Goal: Task Accomplishment & Management: Use online tool/utility

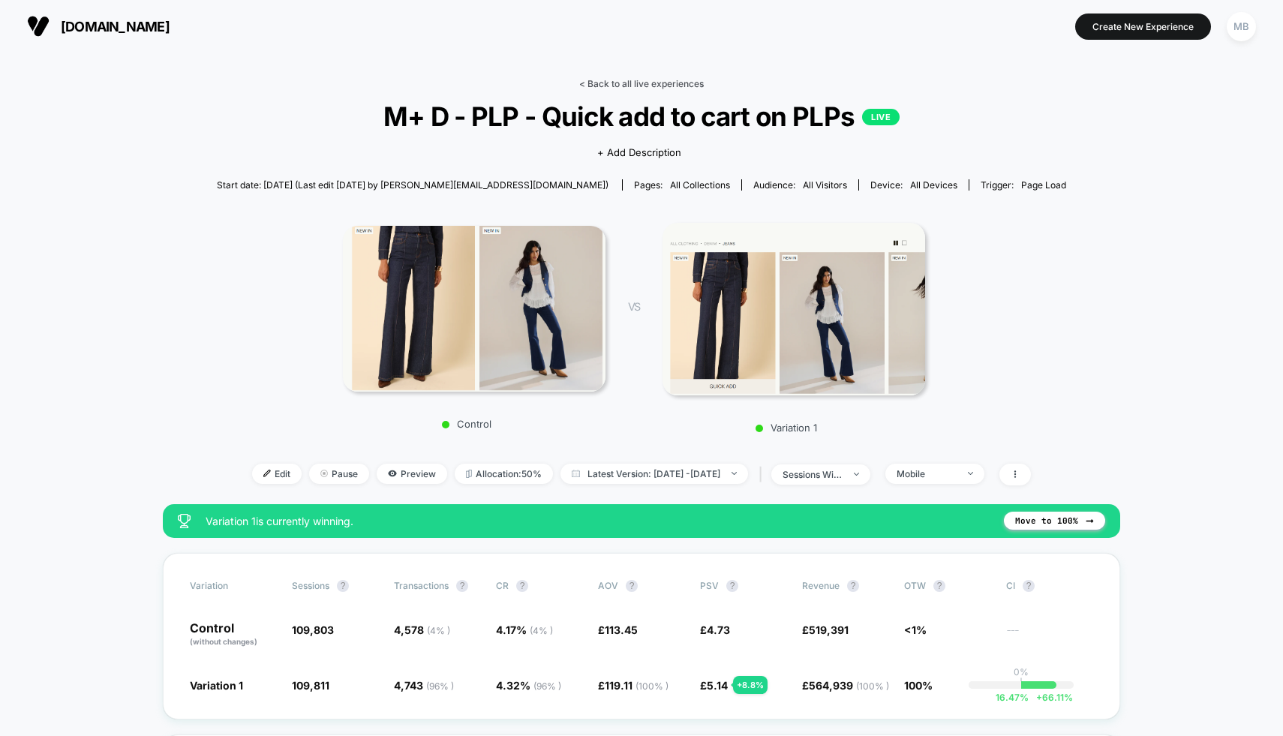
click at [640, 82] on link "< Back to all live experiences" at bounding box center [641, 83] width 125 height 11
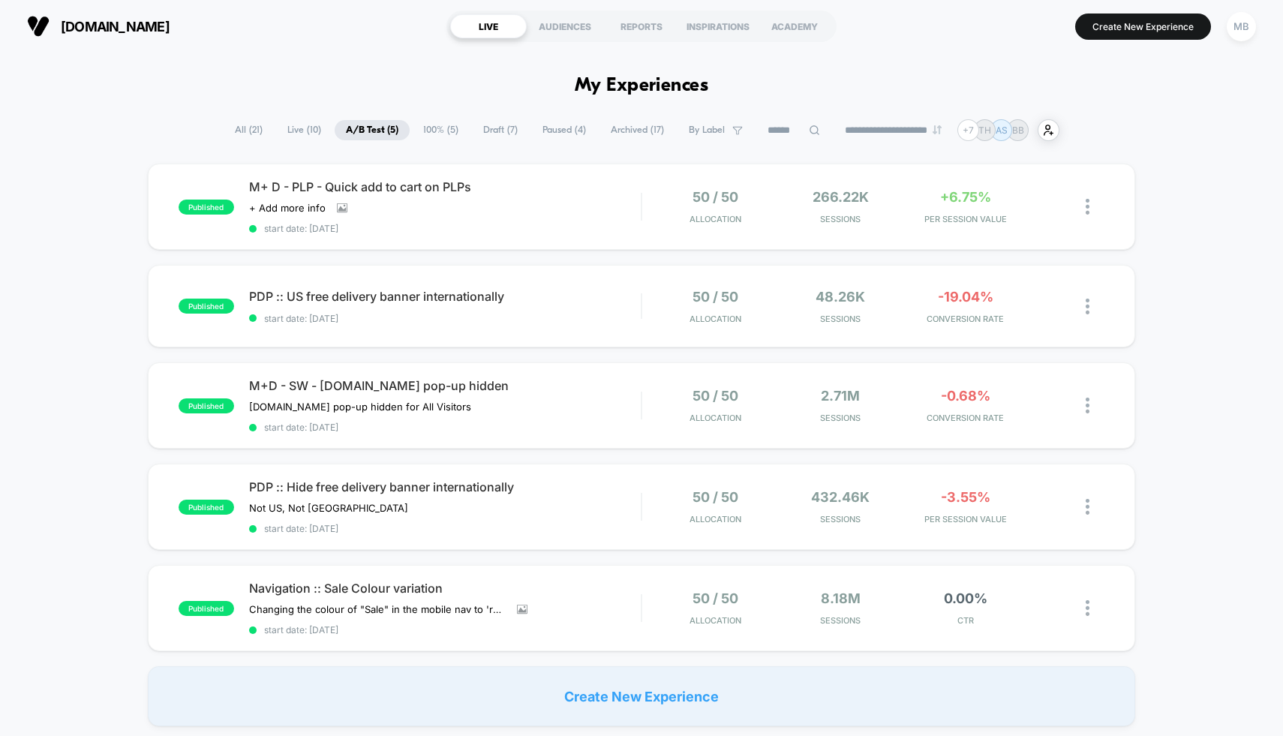
click at [434, 131] on span "100% ( 5 )" at bounding box center [441, 130] width 58 height 20
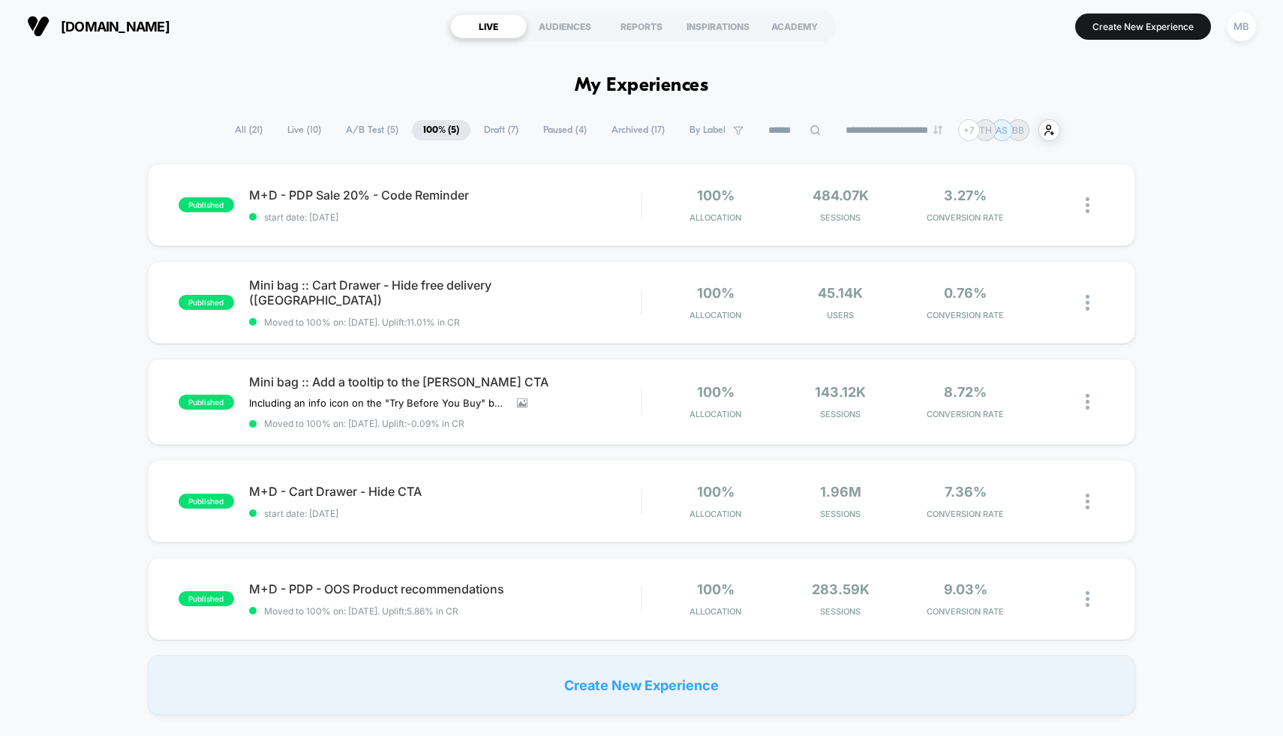
click at [563, 131] on span "Paused ( 4 )" at bounding box center [565, 130] width 66 height 20
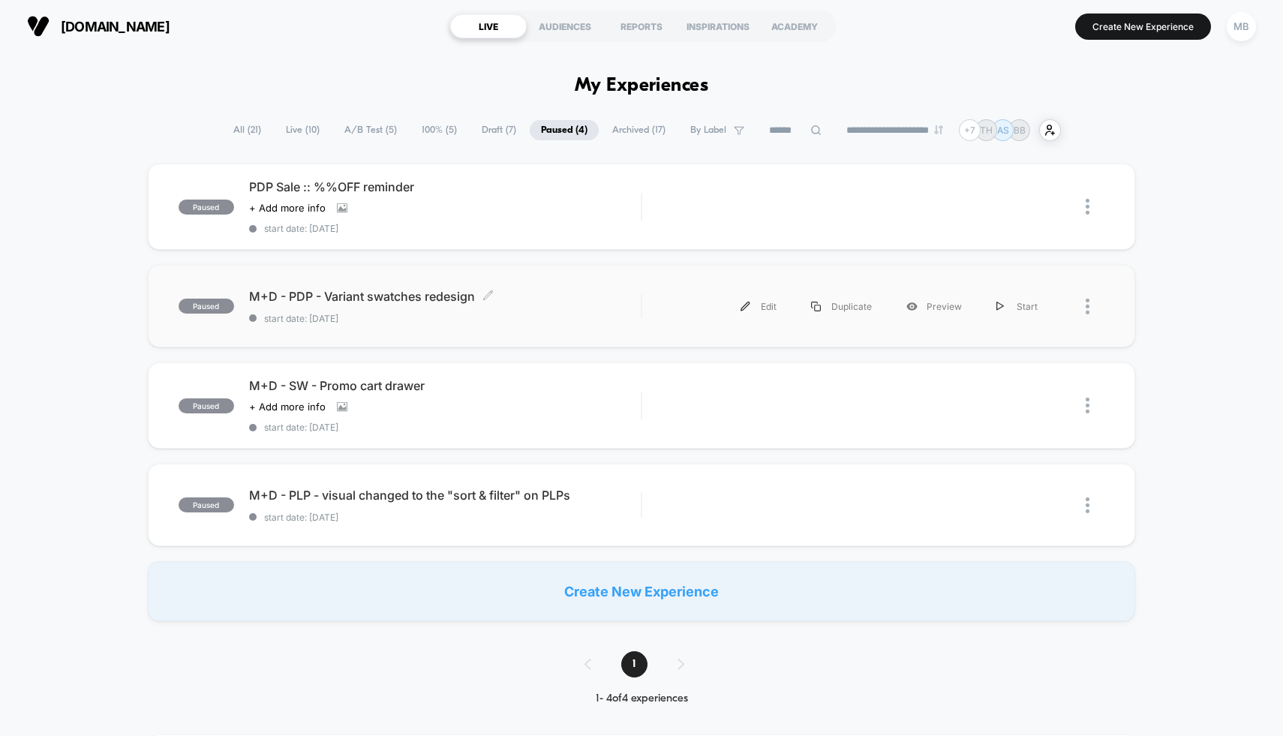
click at [567, 306] on div "M+D - PDP - Variant swatches redesign Click to edit experience details Click to…" at bounding box center [445, 306] width 392 height 35
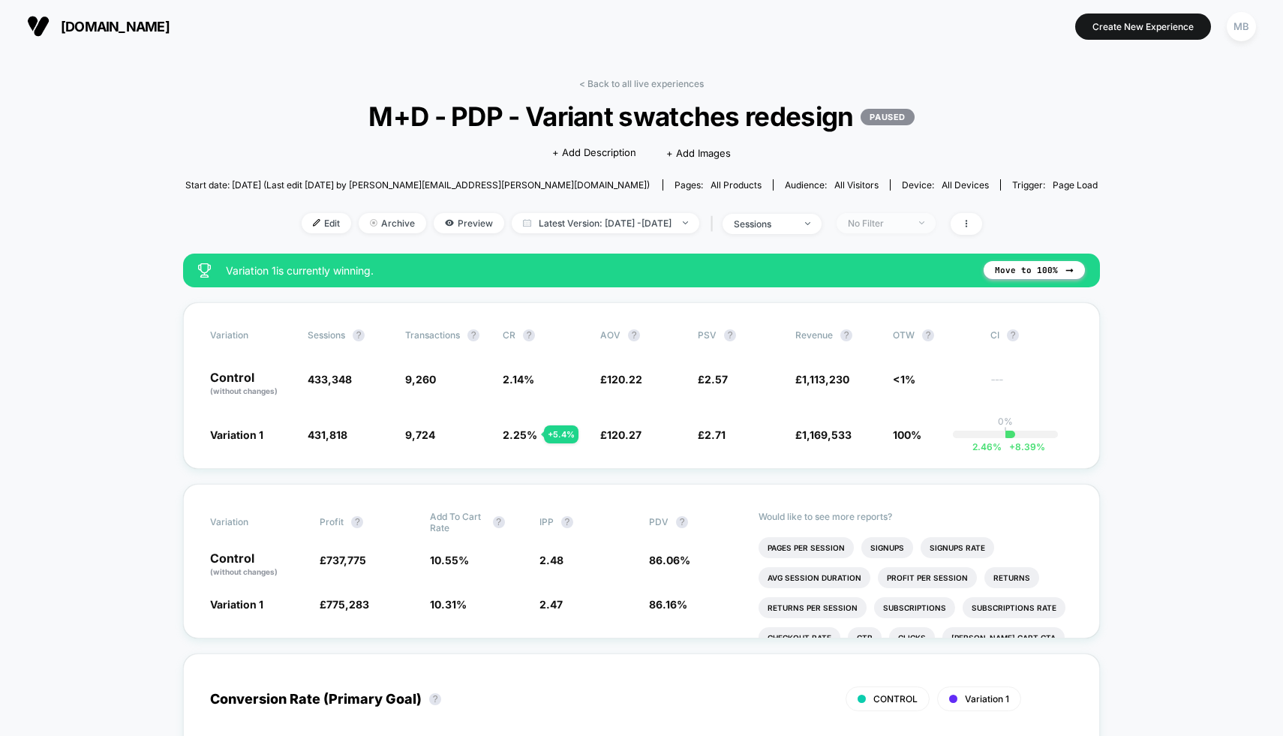
click at [912, 227] on span "No Filter" at bounding box center [886, 223] width 99 height 20
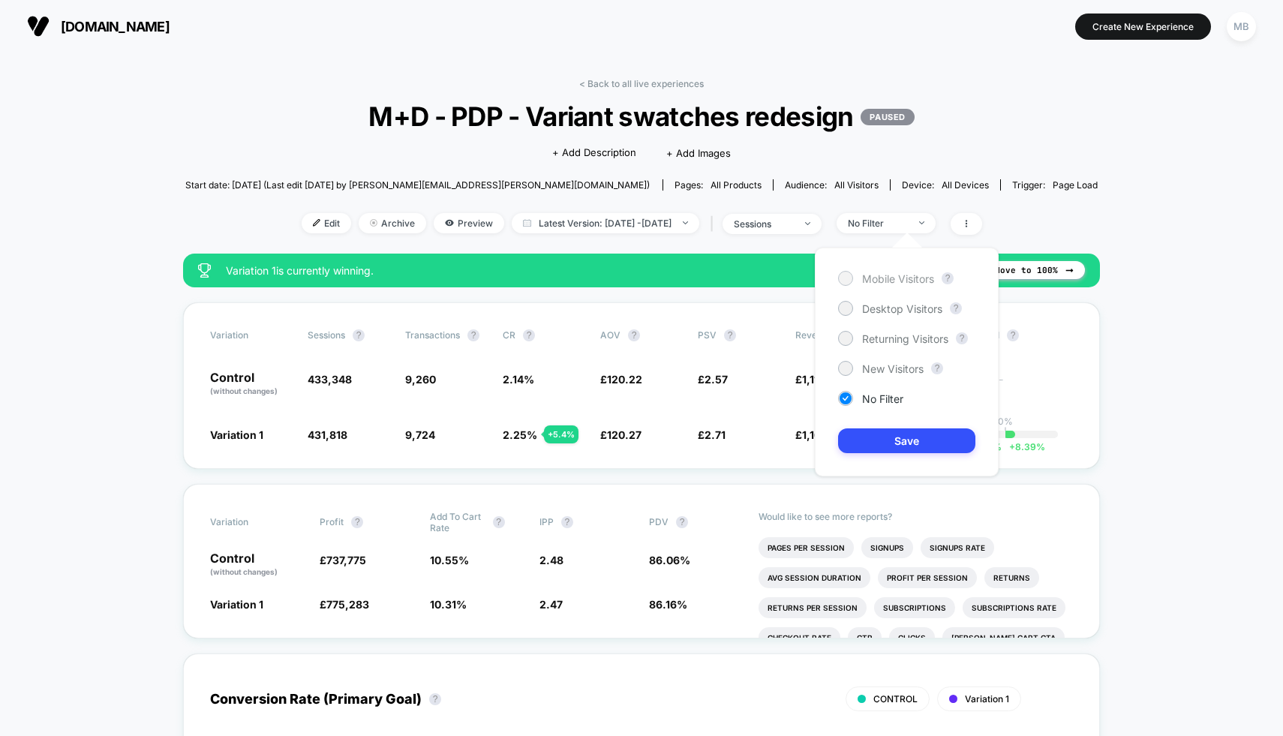
click at [896, 278] on span "Mobile Visitors" at bounding box center [898, 278] width 72 height 13
click at [885, 440] on button "Save" at bounding box center [906, 440] width 137 height 25
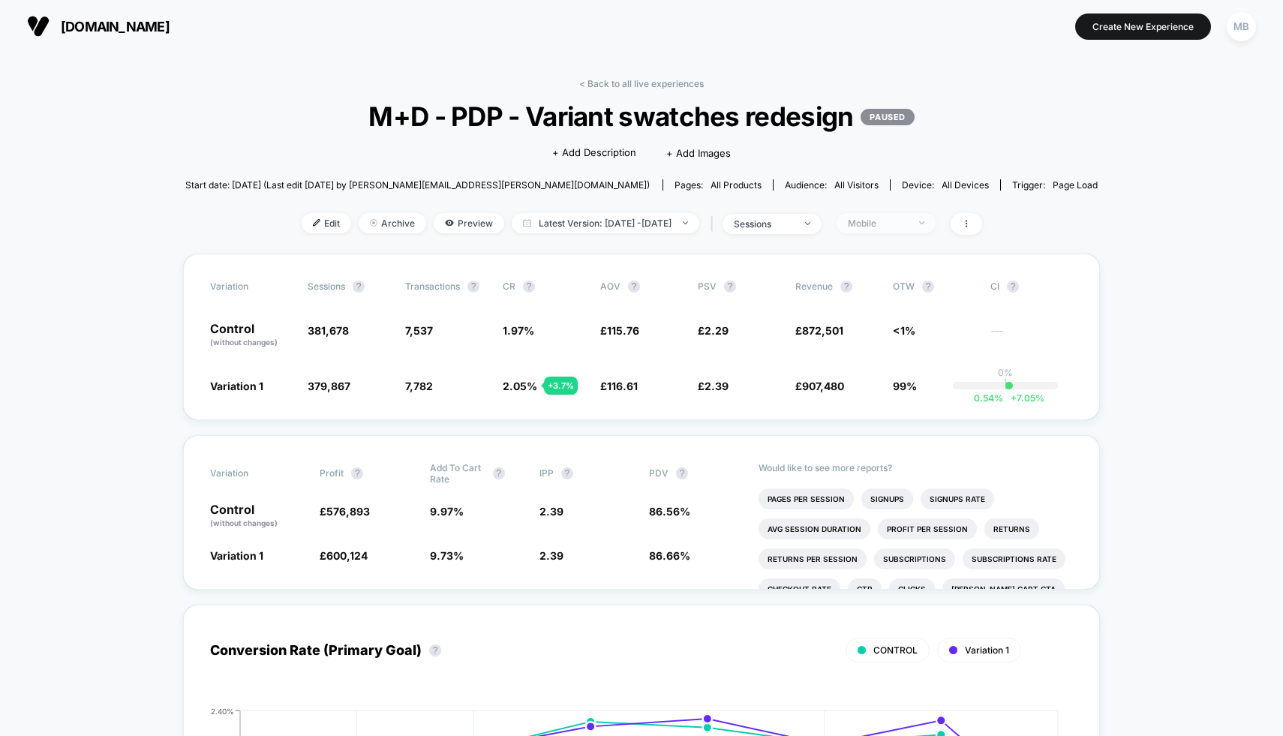
click at [908, 222] on div "Mobile" at bounding box center [878, 223] width 60 height 11
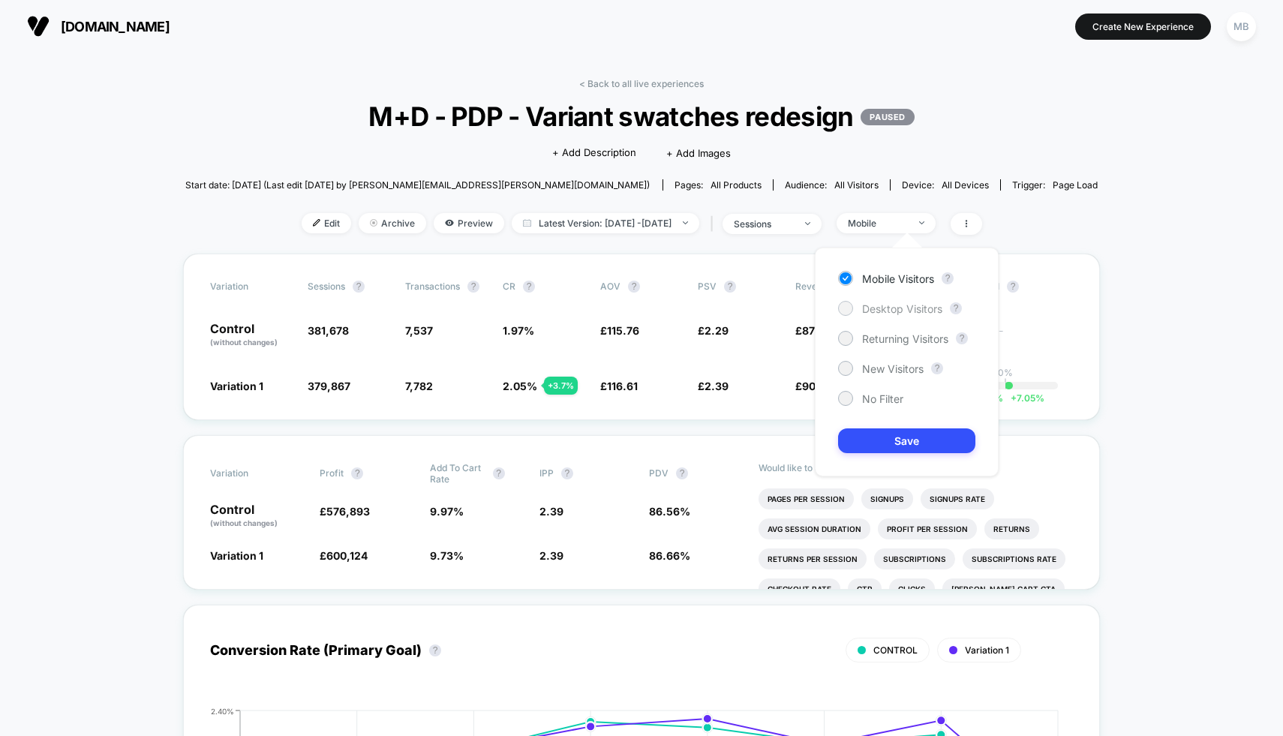
click at [891, 308] on span "Desktop Visitors" at bounding box center [902, 308] width 80 height 13
click at [870, 449] on button "Save" at bounding box center [906, 440] width 137 height 25
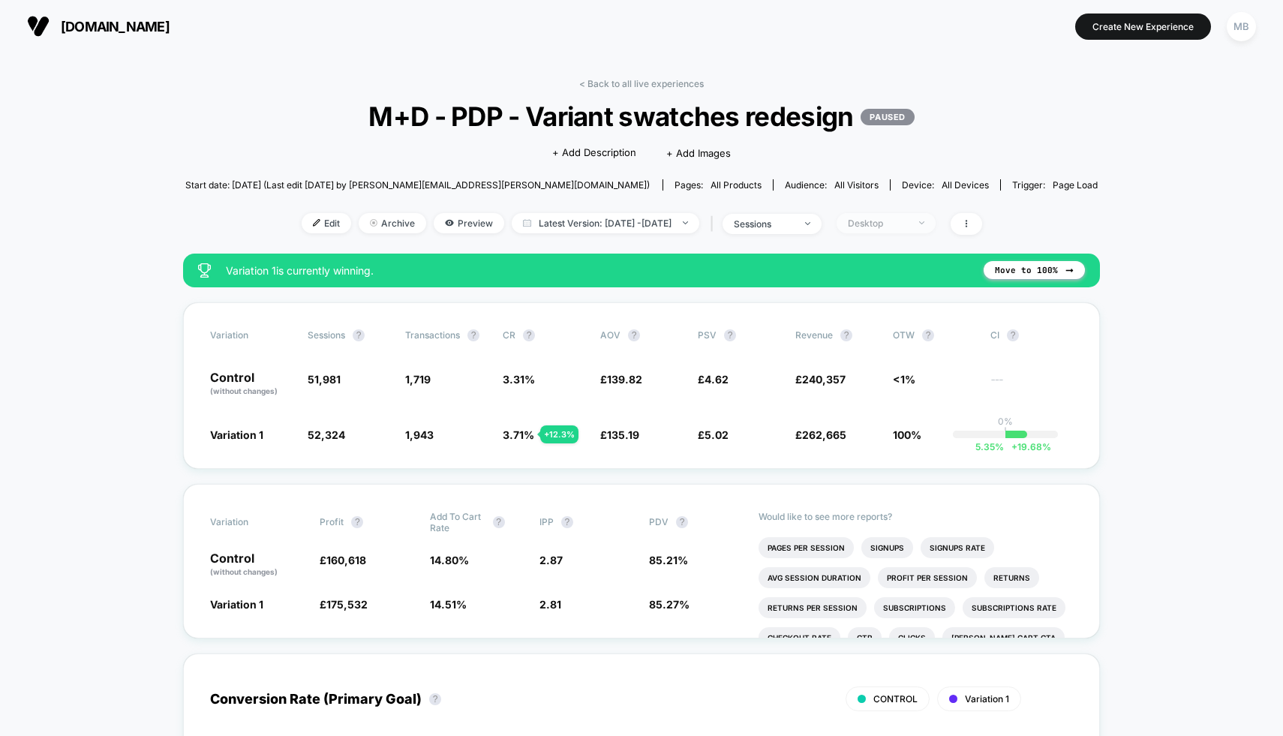
click at [907, 221] on div "Desktop" at bounding box center [878, 223] width 60 height 11
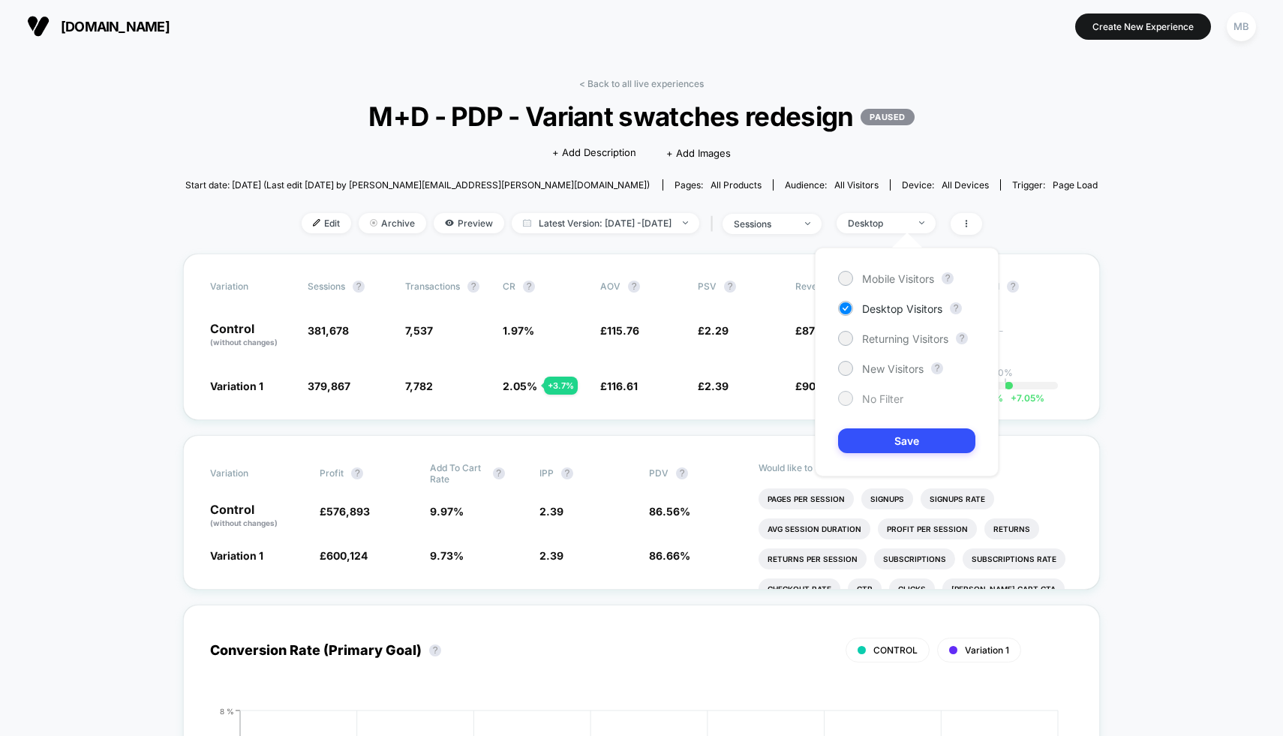
click at [889, 400] on span "No Filter" at bounding box center [882, 398] width 41 height 13
click at [885, 443] on button "Save" at bounding box center [906, 440] width 137 height 25
